Goal: Obtain resource: Obtain resource

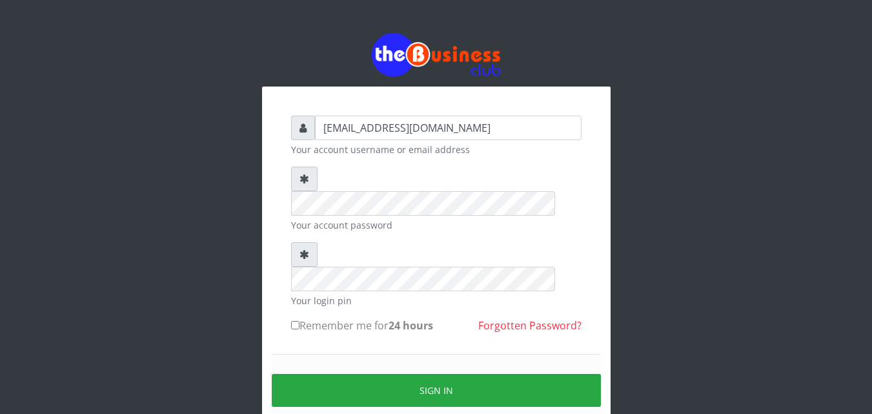
type input "samueloyewole466@gmail.com"
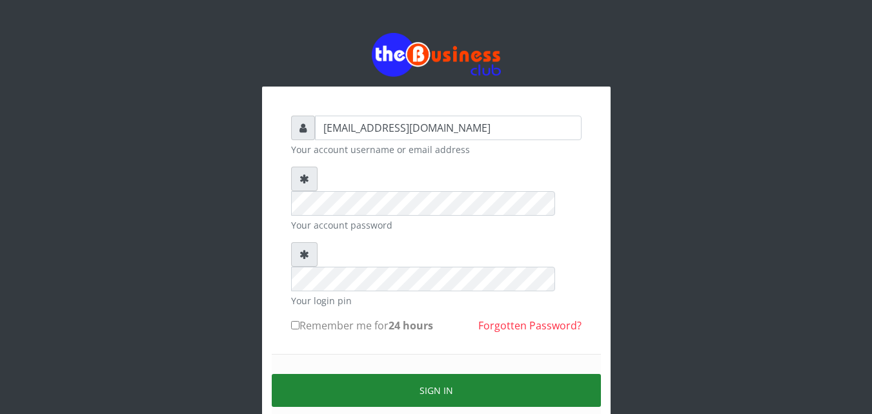
click at [433, 374] on button "Sign in" at bounding box center [436, 390] width 329 height 33
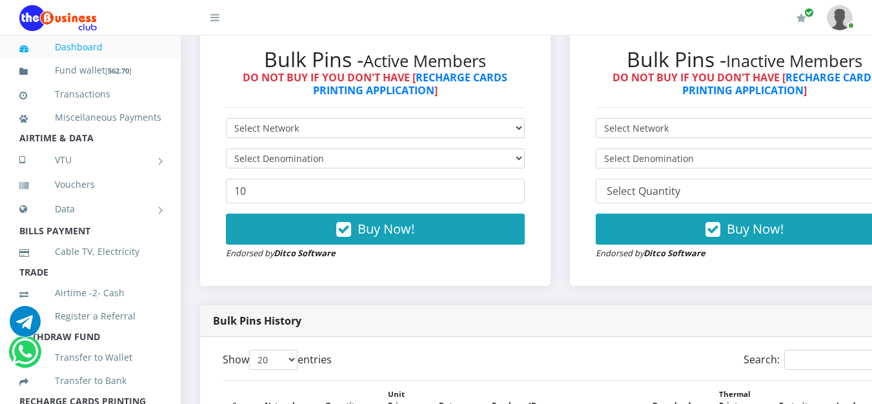
scroll to position [714, 0]
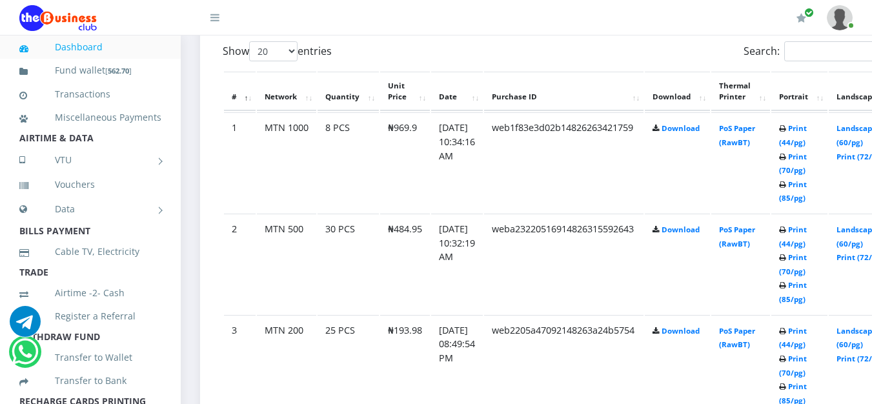
scroll to position [714, 0]
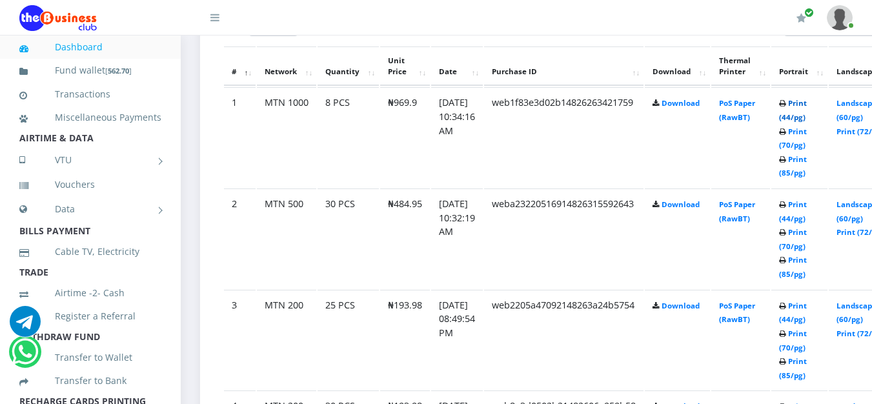
click at [807, 101] on link "Print (44/pg)" at bounding box center [793, 110] width 28 height 24
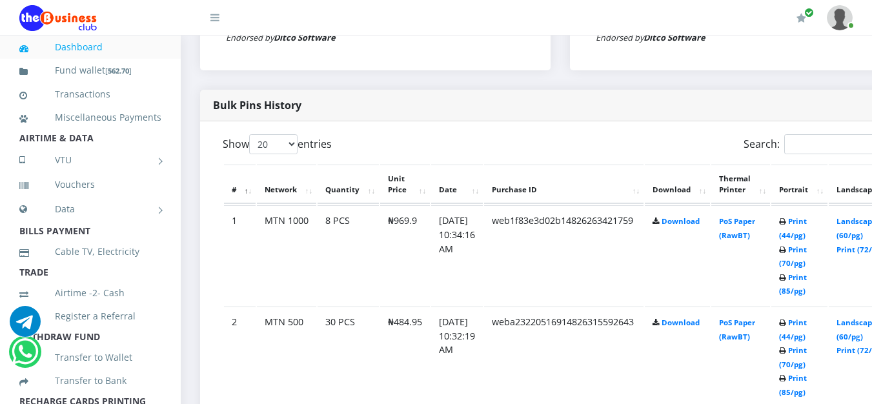
scroll to position [612, 0]
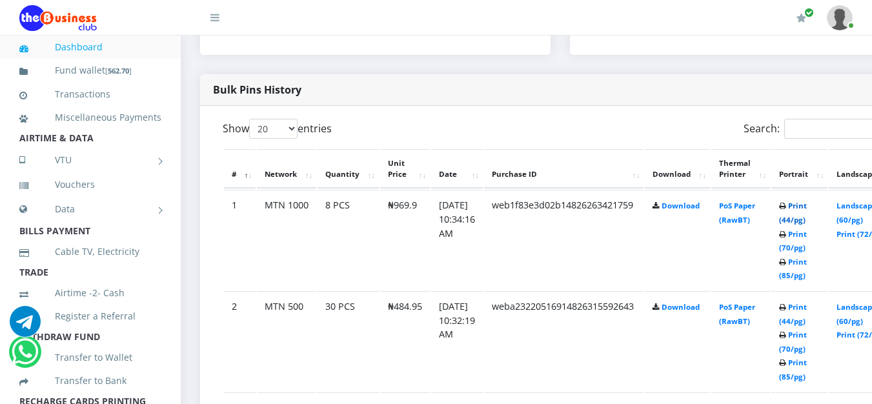
click at [807, 205] on link "Print (44/pg)" at bounding box center [793, 213] width 28 height 24
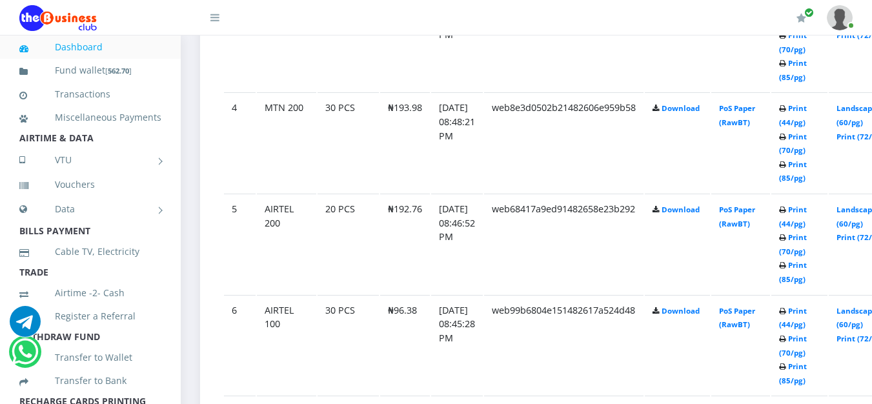
scroll to position [660, 0]
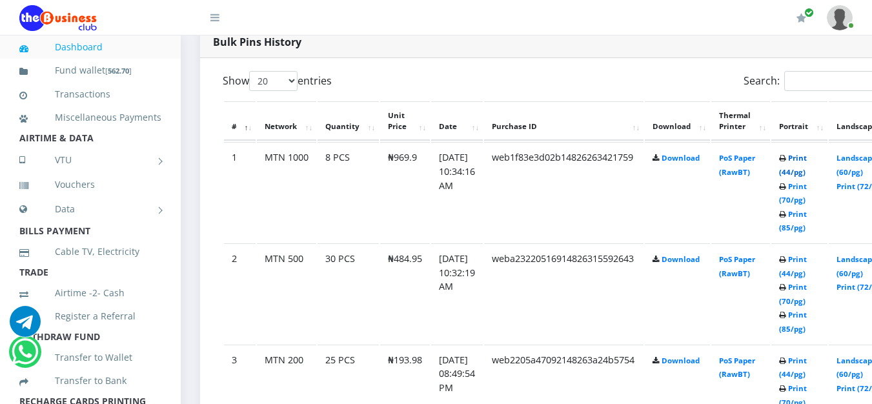
click at [807, 157] on link "Print (44/pg)" at bounding box center [793, 165] width 28 height 24
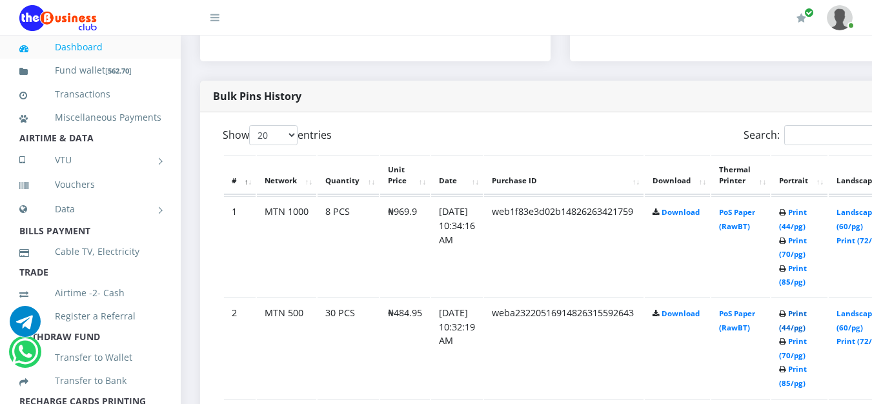
click at [807, 313] on link "Print (44/pg)" at bounding box center [793, 321] width 28 height 24
